Goal: Share content

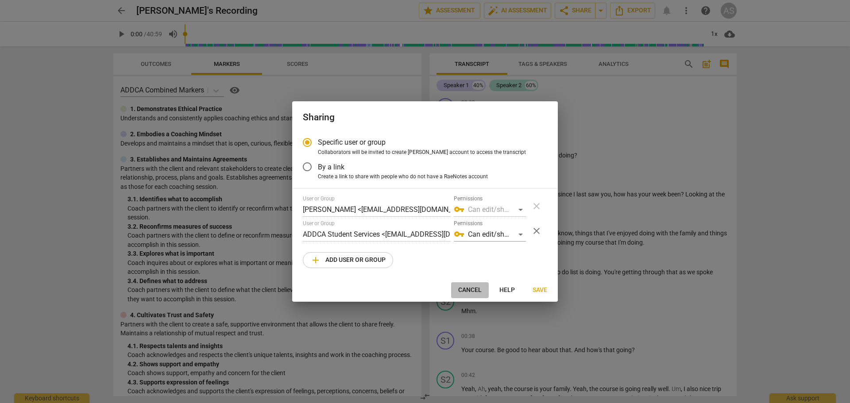
click at [465, 286] on span "Cancel" at bounding box center [469, 290] width 23 height 9
radio input "false"
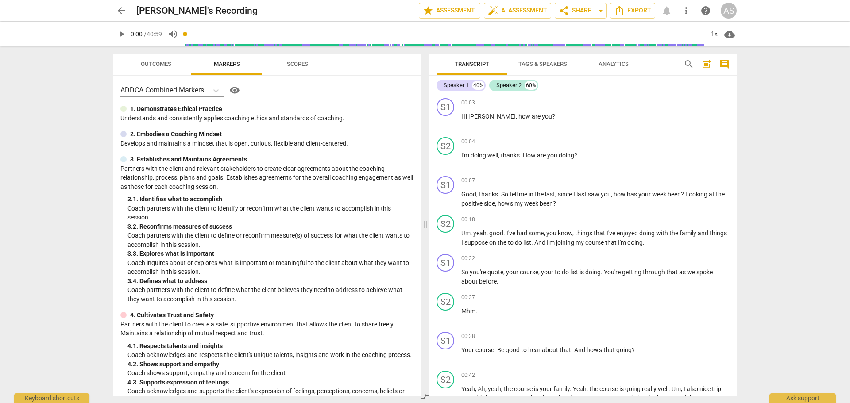
click at [123, 8] on span "arrow_back" at bounding box center [121, 10] width 11 height 11
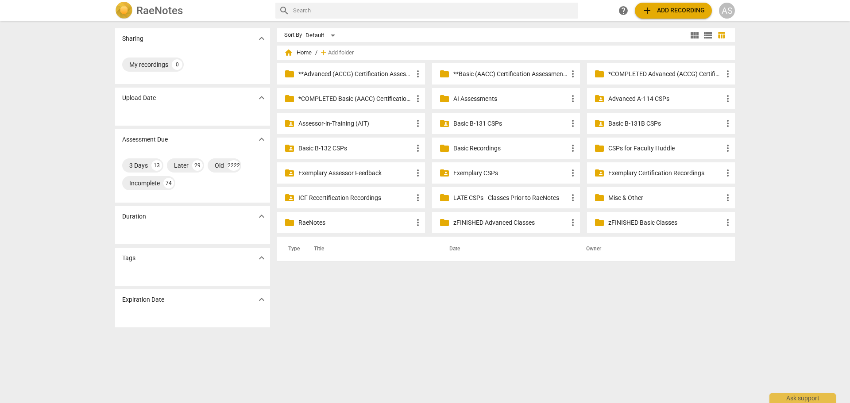
click at [364, 73] on p "**Advanced (ACCG) Certification Assessments" at bounding box center [355, 73] width 114 height 9
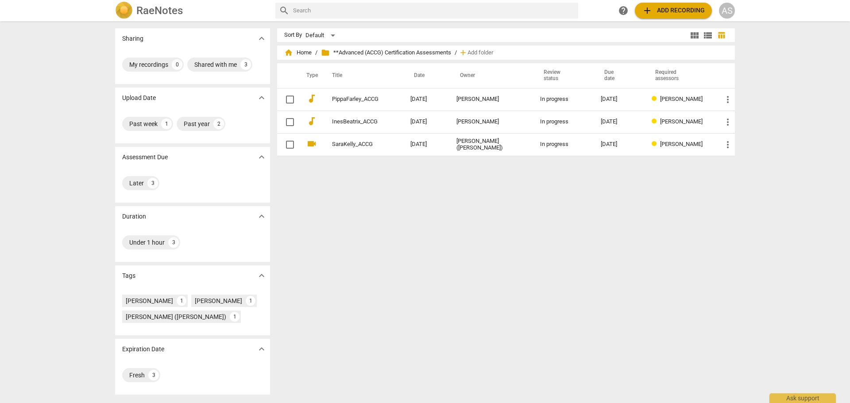
click at [150, 8] on h2 "RaeNotes" at bounding box center [159, 10] width 46 height 12
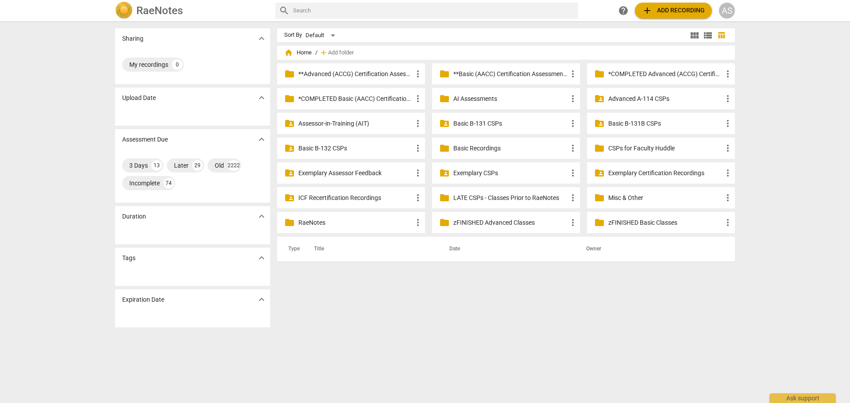
click at [345, 71] on p "**Advanced (ACCG) Certification Assessments" at bounding box center [355, 73] width 114 height 9
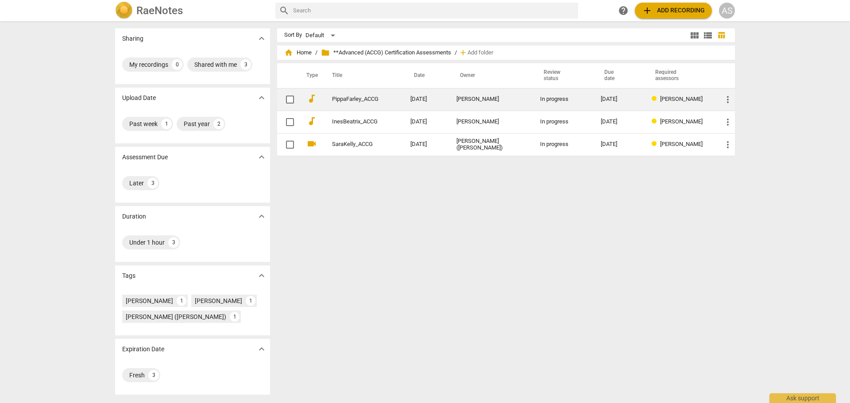
click at [496, 89] on td "[PERSON_NAME]" at bounding box center [491, 99] width 84 height 23
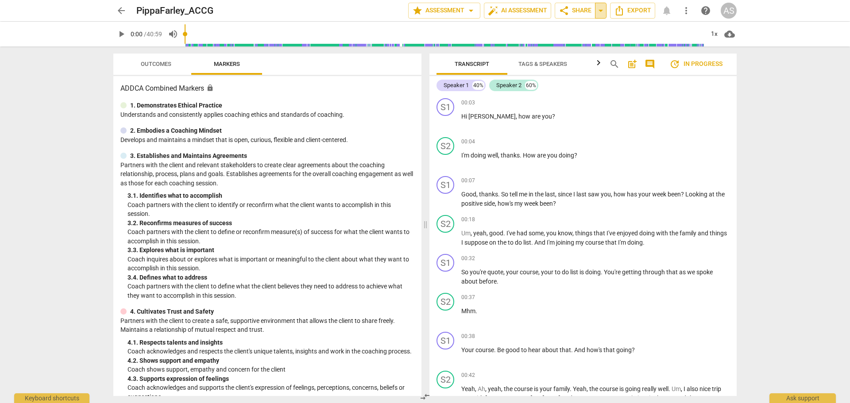
click at [603, 11] on span "arrow_drop_down" at bounding box center [600, 10] width 11 height 11
click at [571, 9] on span "share Share" at bounding box center [574, 10] width 33 height 11
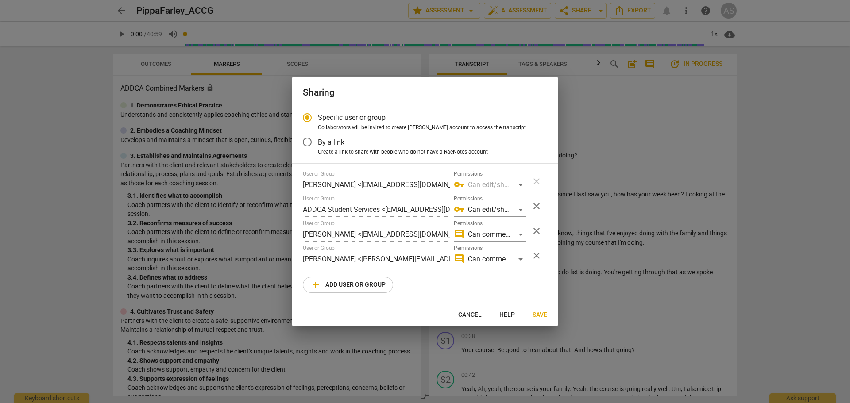
click at [466, 225] on label "Permissions" at bounding box center [468, 223] width 29 height 5
click at [470, 231] on div "comment Can comment" at bounding box center [490, 234] width 72 height 14
click at [487, 251] on li "edit Can edit" at bounding box center [490, 255] width 74 height 21
radio input "false"
click at [538, 312] on span "Save" at bounding box center [539, 315] width 15 height 9
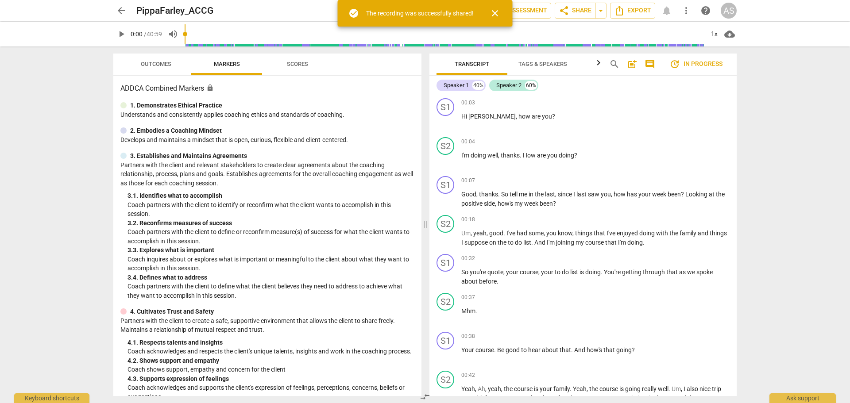
click at [119, 11] on span "arrow_back" at bounding box center [121, 10] width 11 height 11
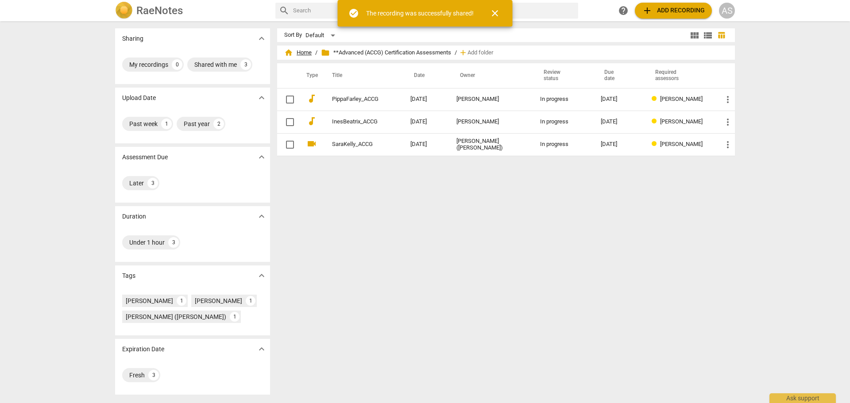
click at [306, 52] on span "home Home" at bounding box center [297, 52] width 27 height 9
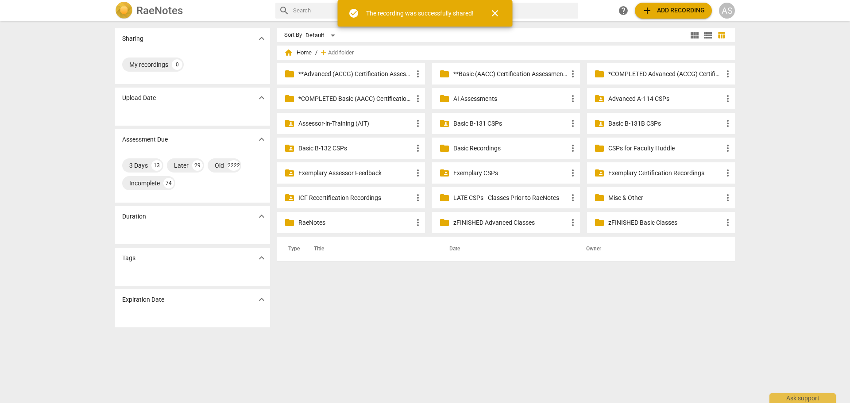
click at [638, 95] on p "Advanced A-114 CSPs" at bounding box center [665, 98] width 114 height 9
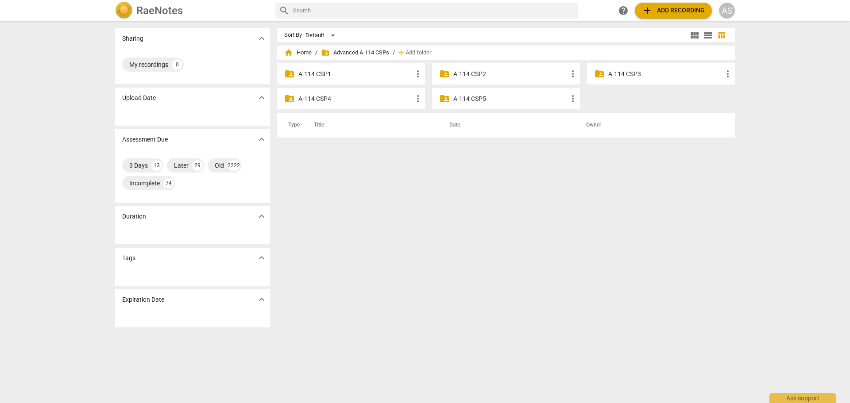
click at [669, 74] on p "A-114 CSP3" at bounding box center [665, 73] width 114 height 9
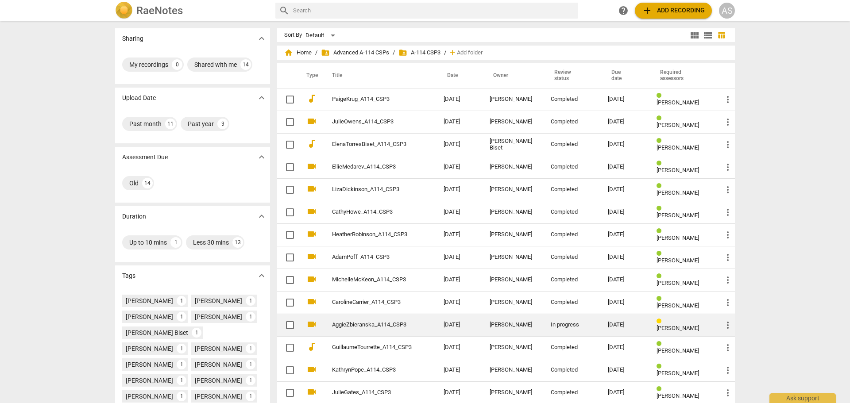
click at [589, 322] on td "In progress" at bounding box center [571, 325] width 57 height 23
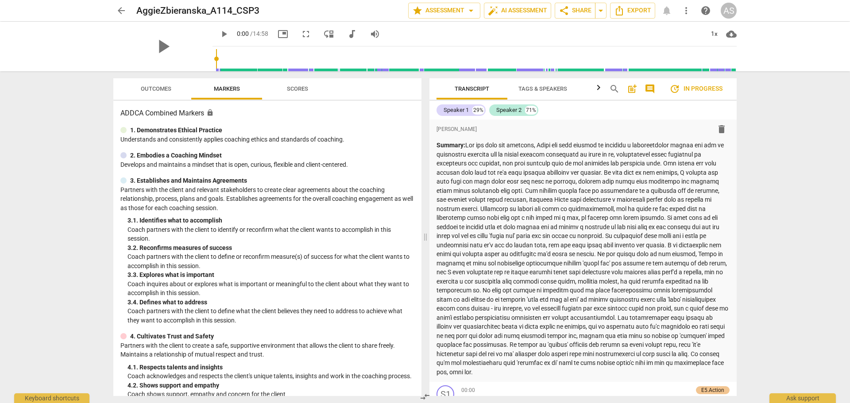
click at [161, 85] on span "Outcomes" at bounding box center [156, 88] width 31 height 7
